Goal: Navigation & Orientation: Find specific page/section

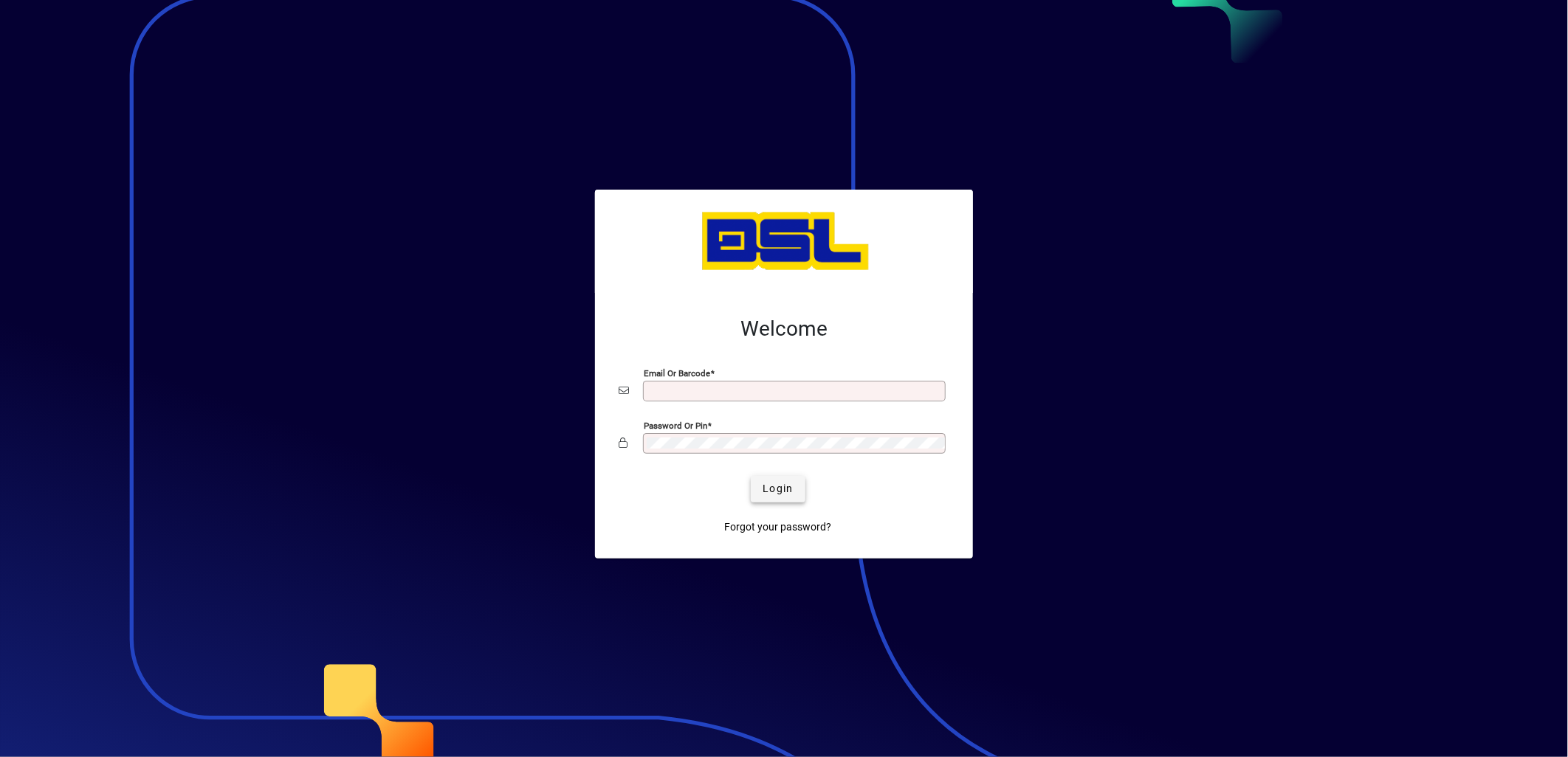
type input "**********"
click at [779, 488] on span "Login" at bounding box center [777, 489] width 30 height 16
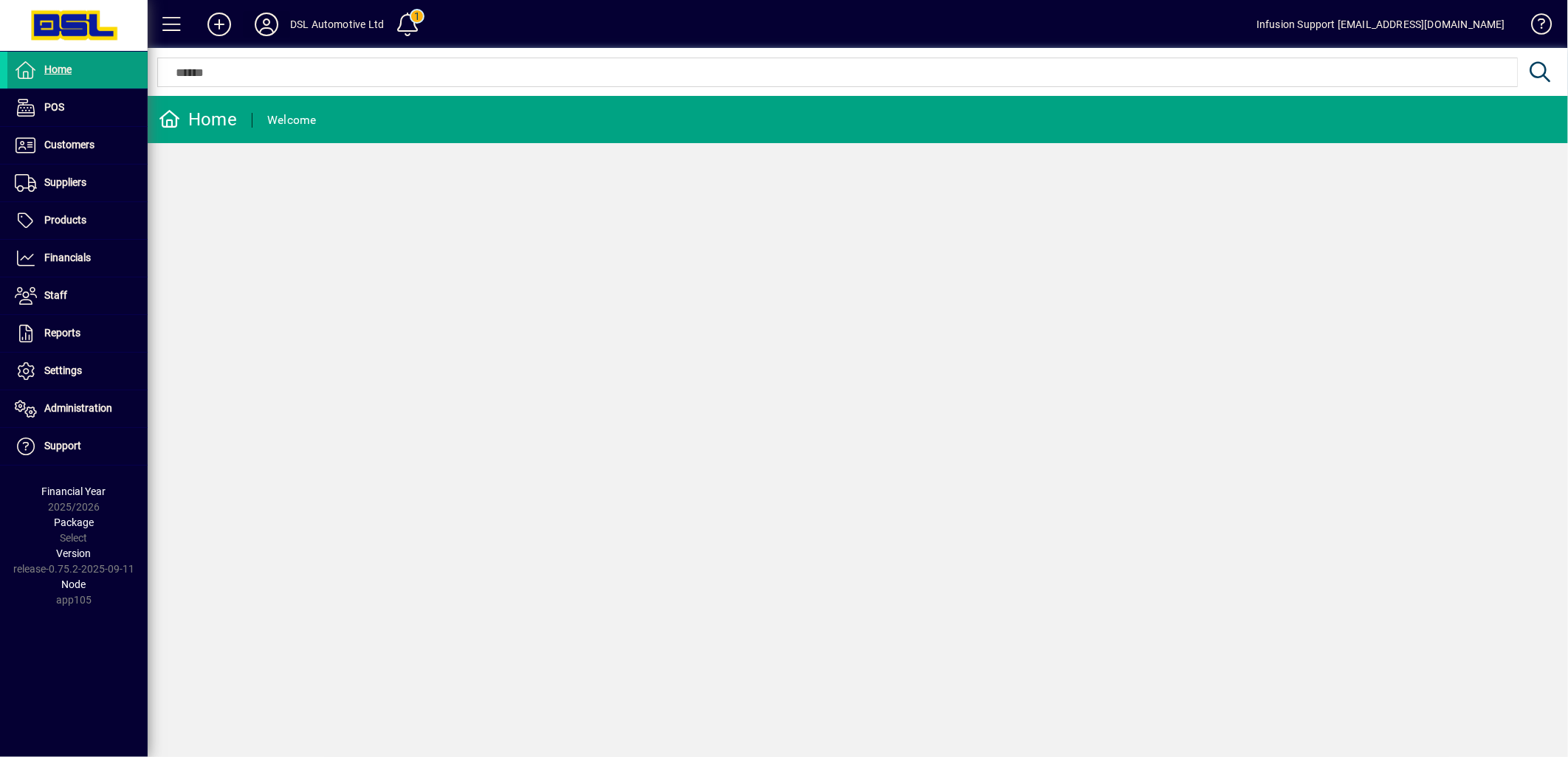
click at [268, 25] on icon at bounding box center [267, 24] width 30 height 24
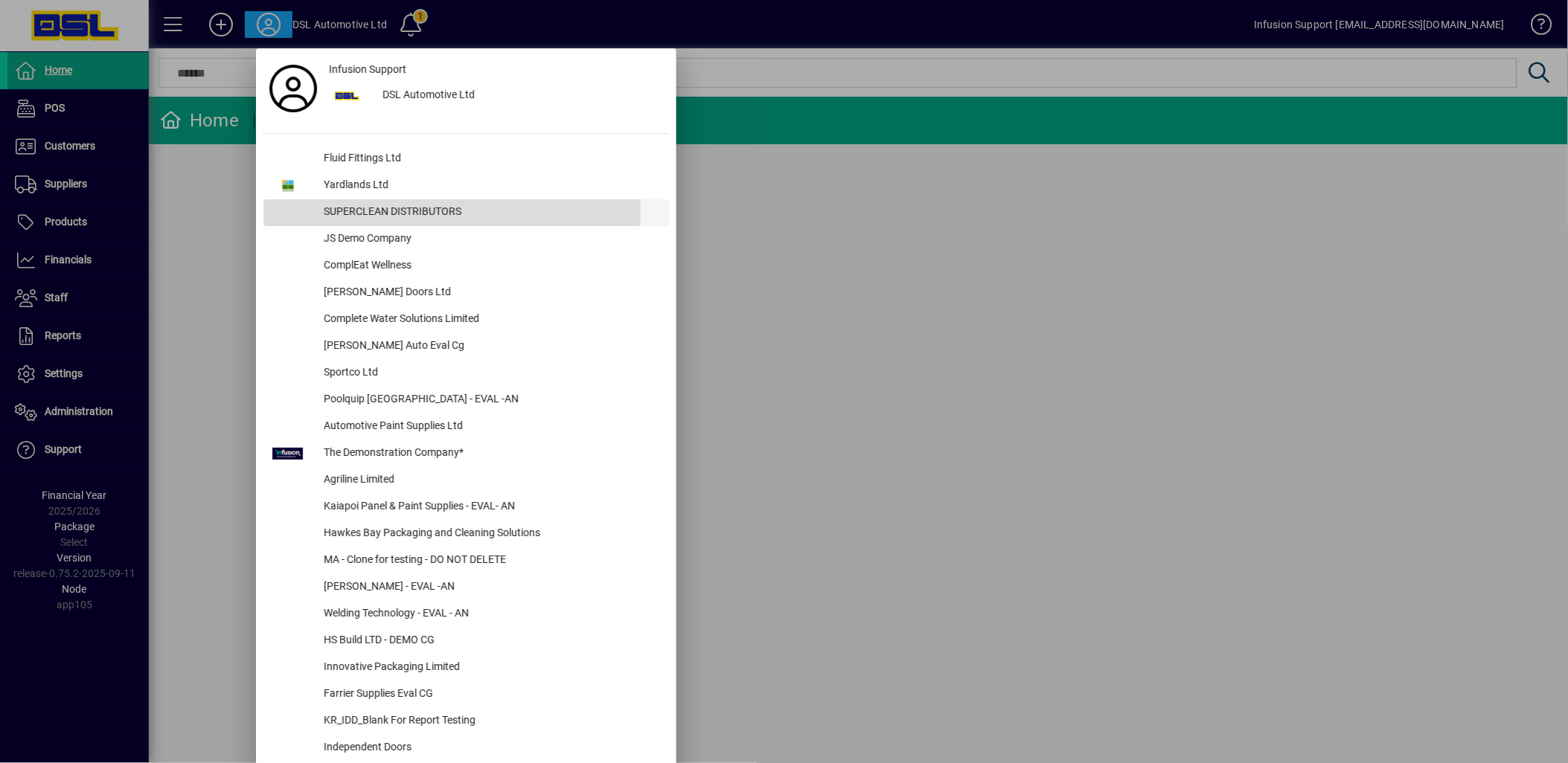
click at [373, 211] on div "SUPERCLEAN DISTRIBUTORS" at bounding box center [490, 212] width 357 height 27
